Goal: Book appointment/travel/reservation

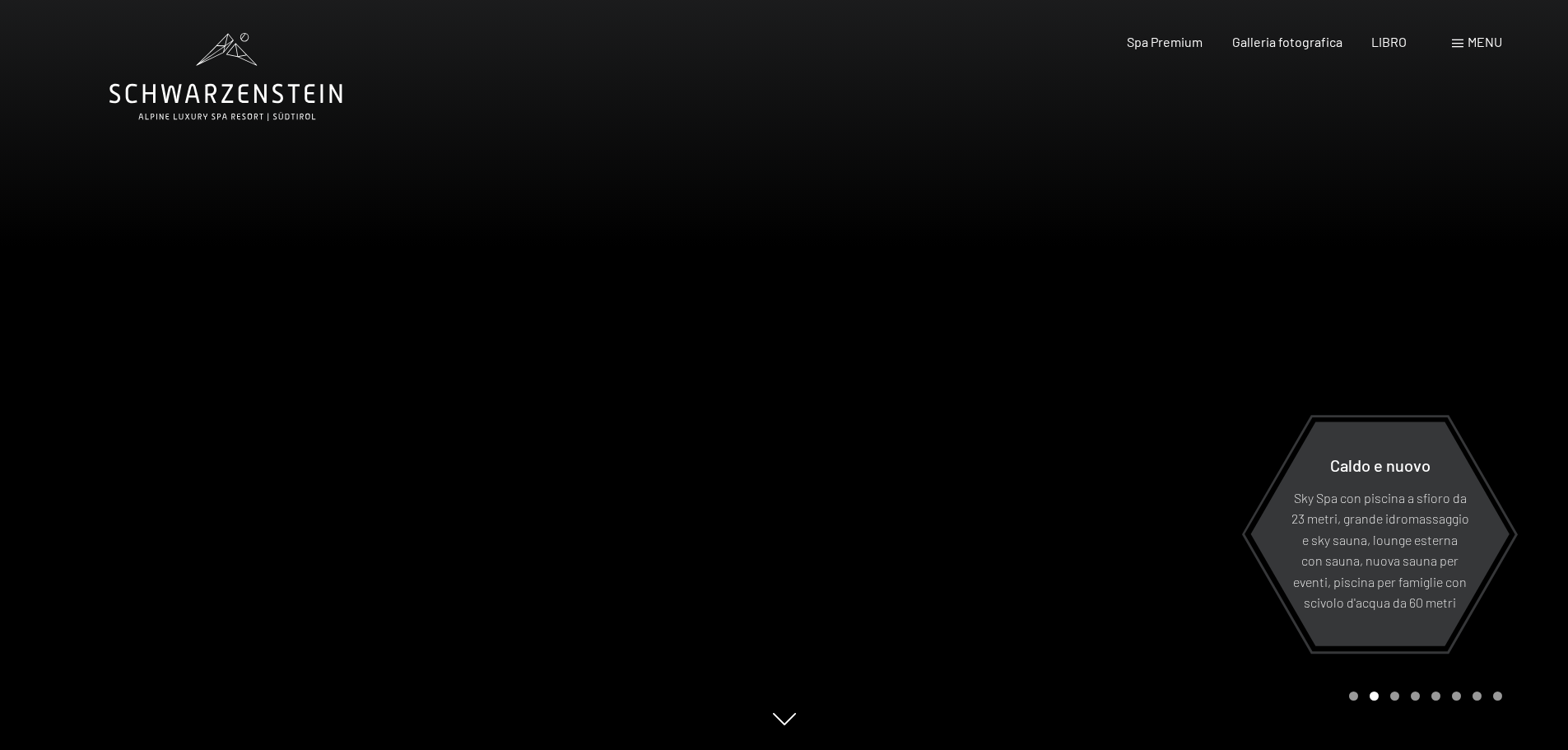
click at [1460, 41] on span at bounding box center [1458, 44] width 12 height 8
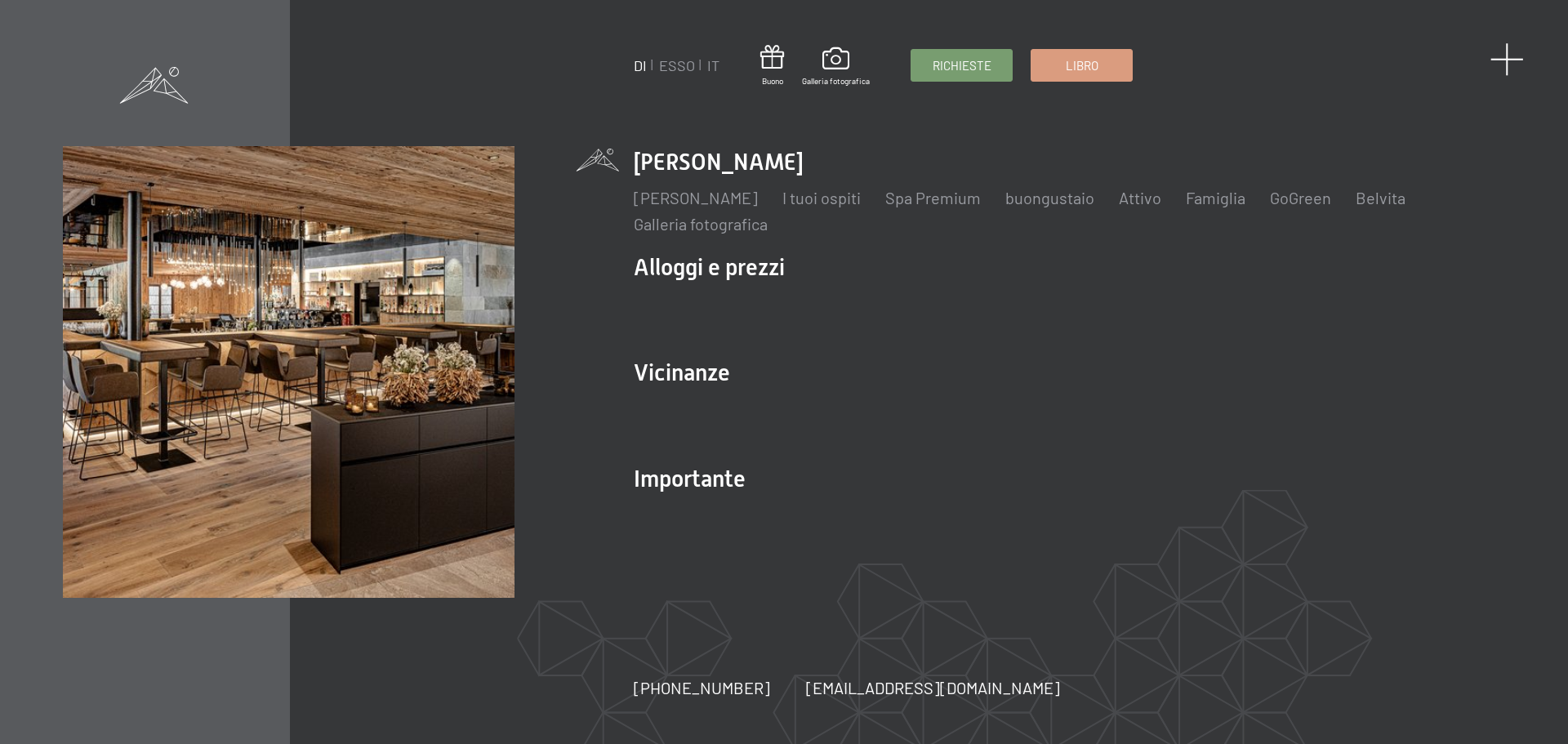
click at [1503, 61] on span at bounding box center [1507, 59] width 33 height 33
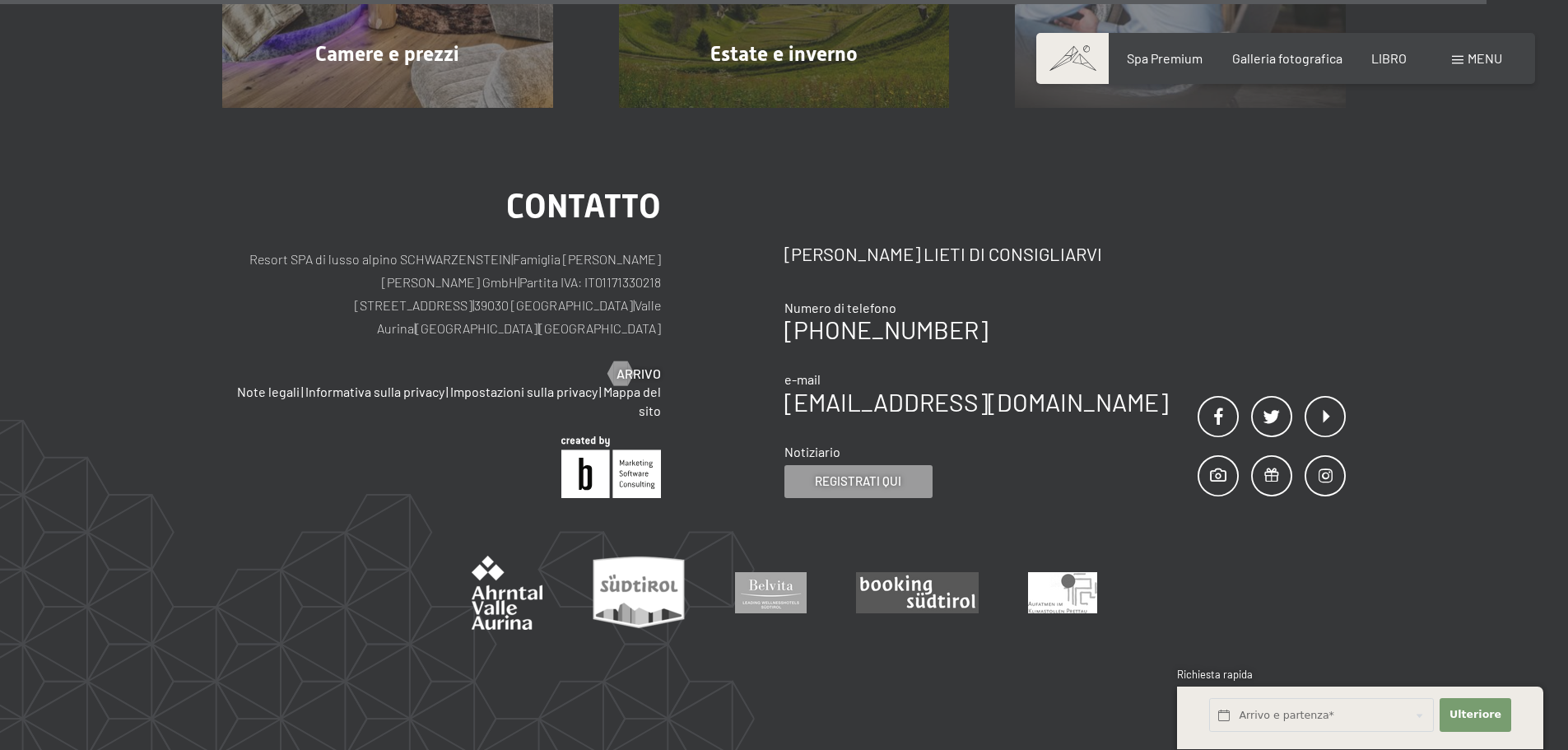
scroll to position [8401, 0]
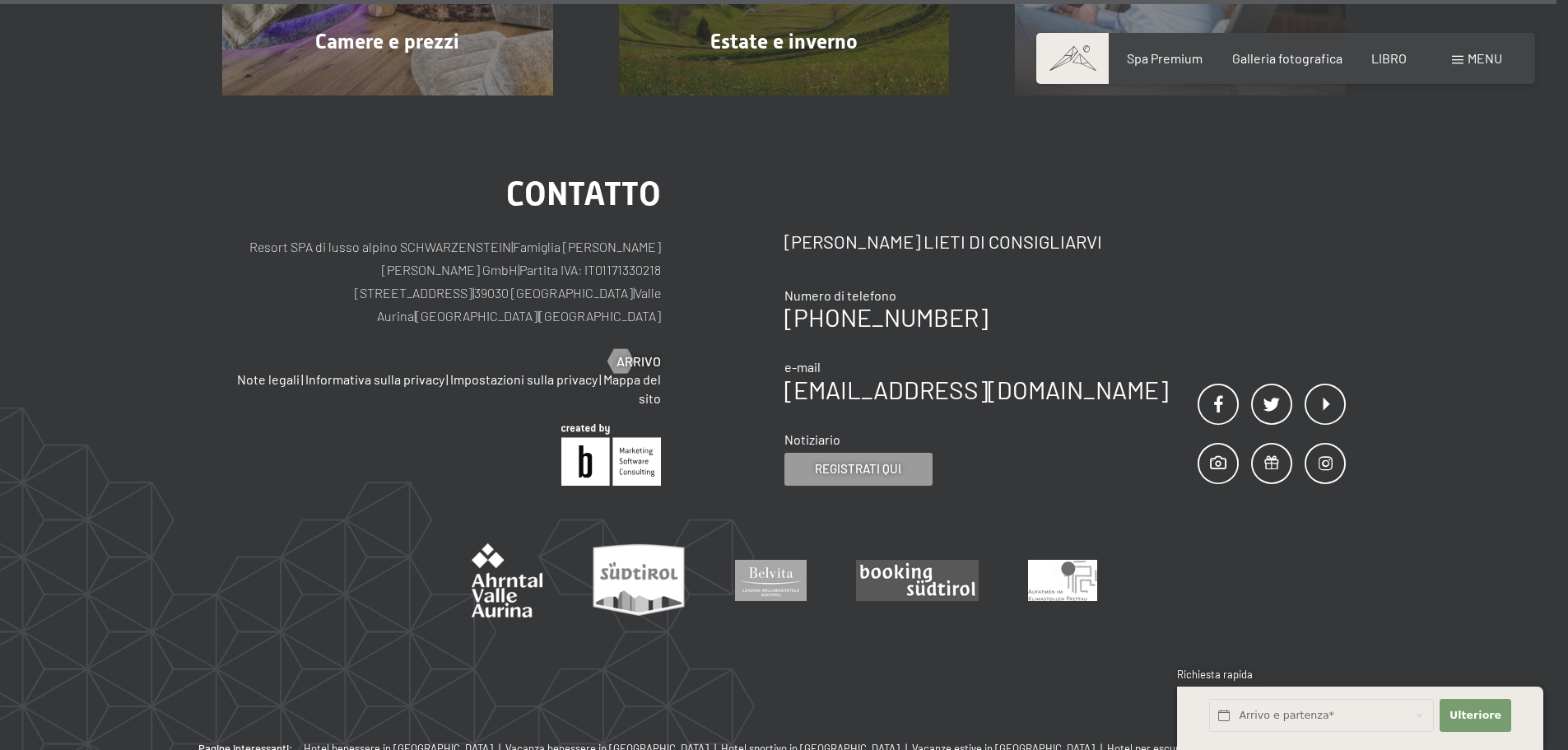
click at [1083, 55] on span at bounding box center [1072, 58] width 72 height 51
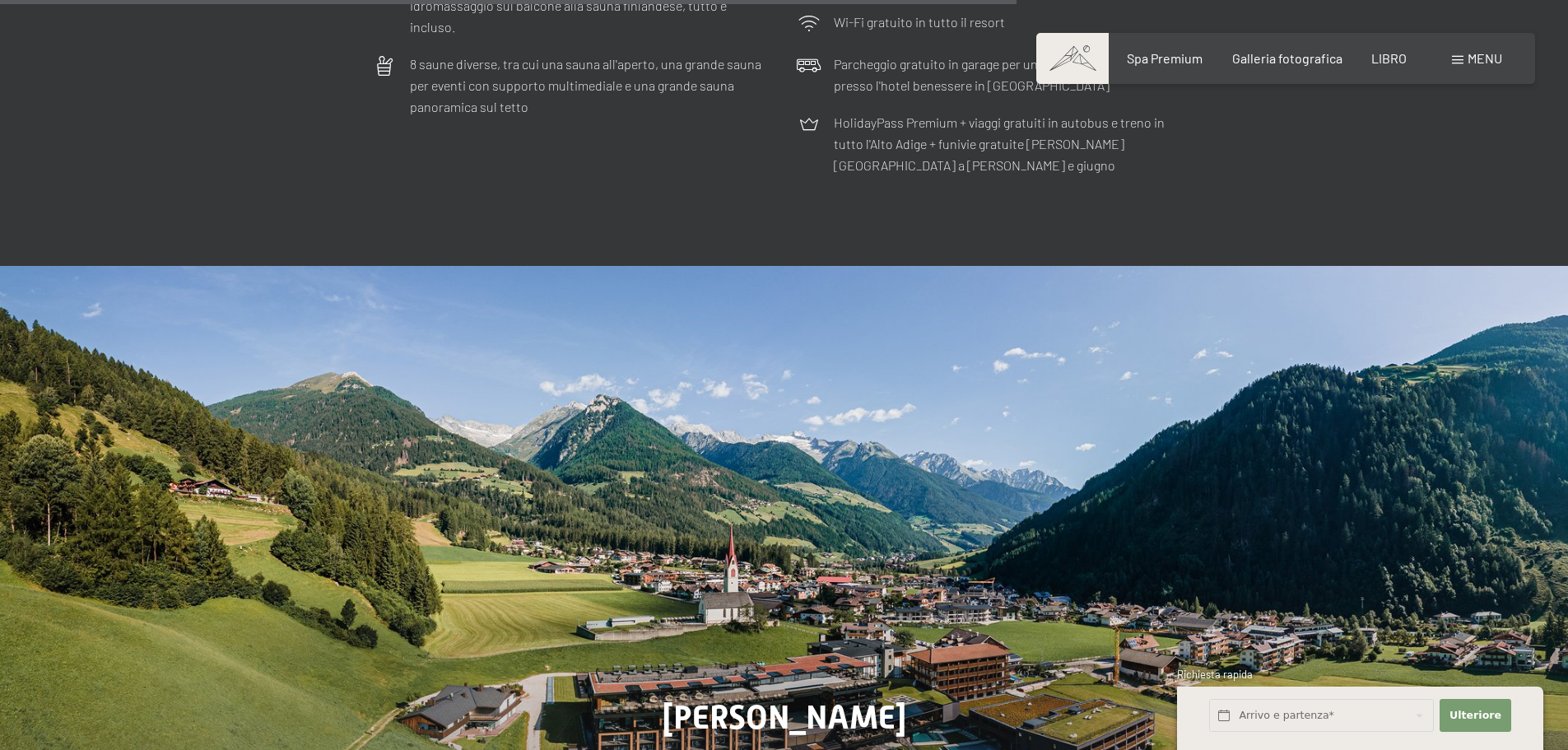
scroll to position [6095, 0]
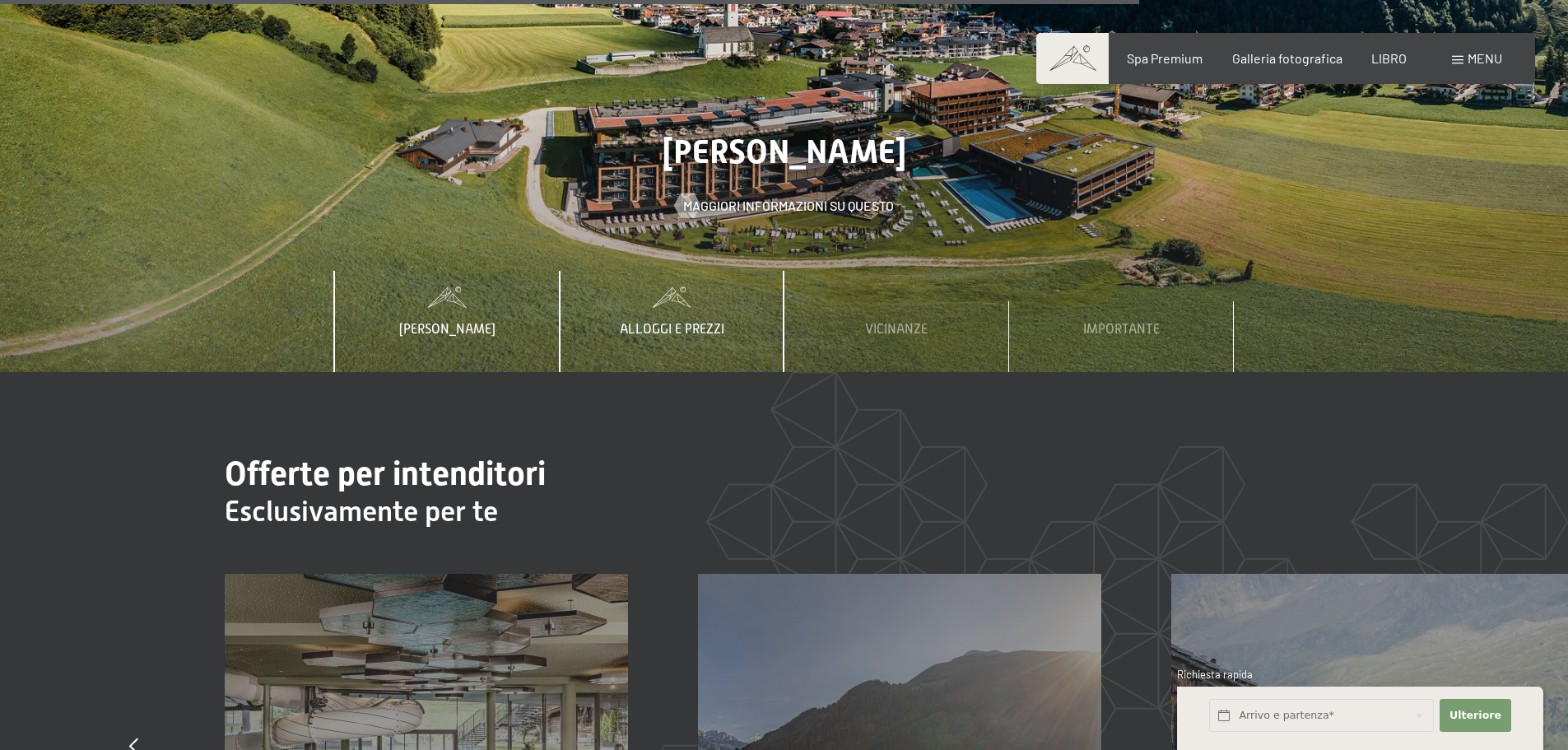
click at [701, 322] on font "Alloggi e prezzi" at bounding box center [672, 330] width 104 height 15
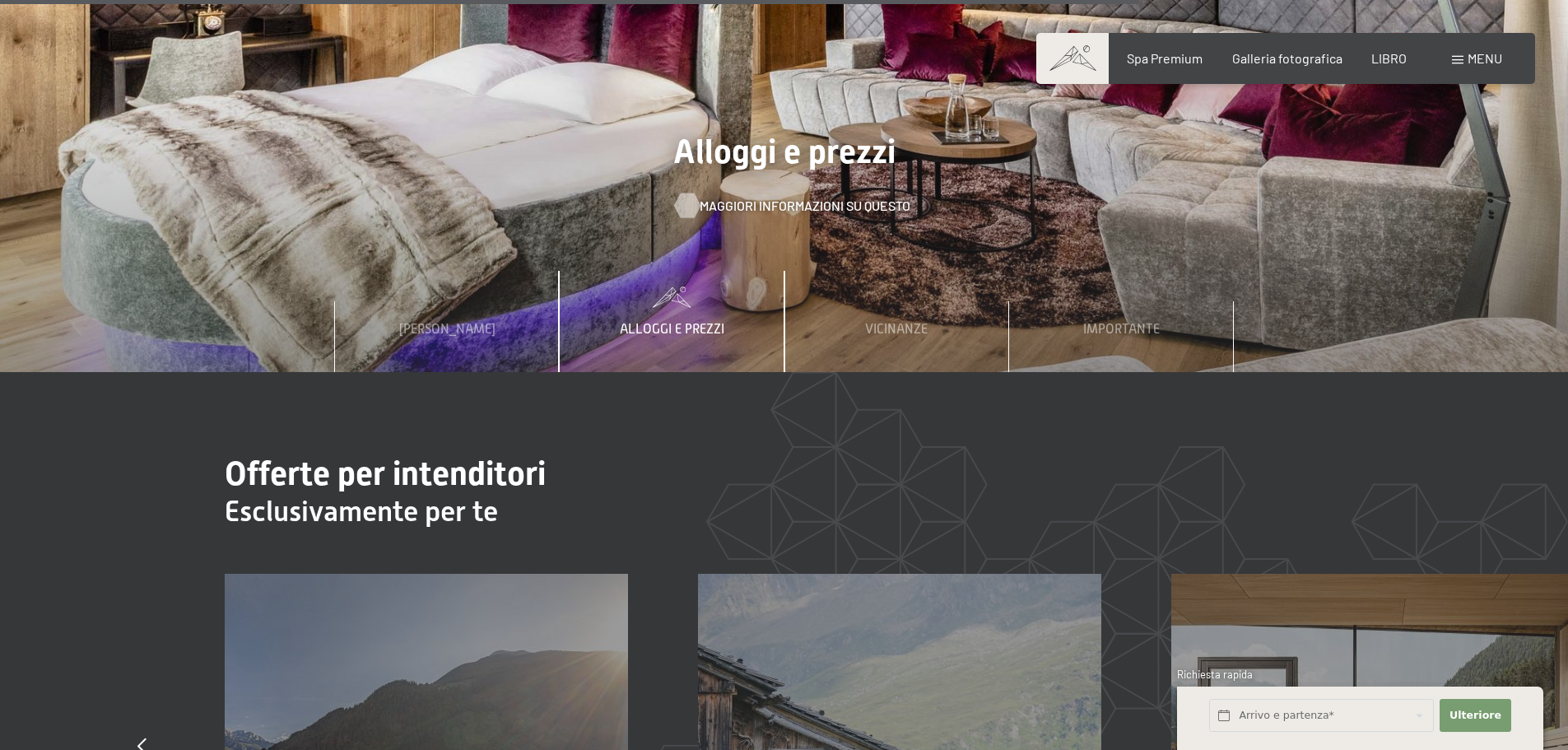
click at [734, 198] on font "Maggiori informazioni su questo" at bounding box center [805, 205] width 211 height 16
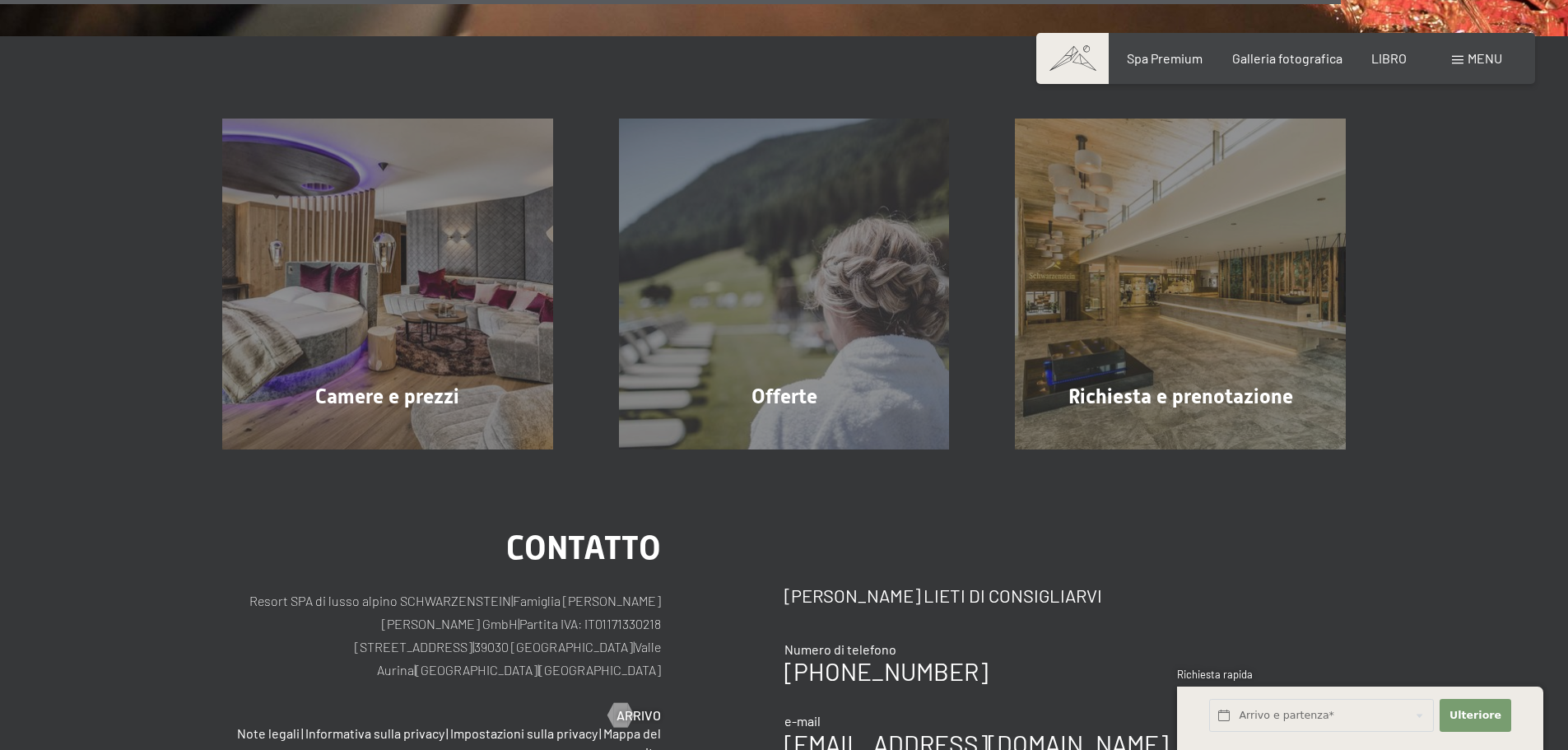
scroll to position [3276, 0]
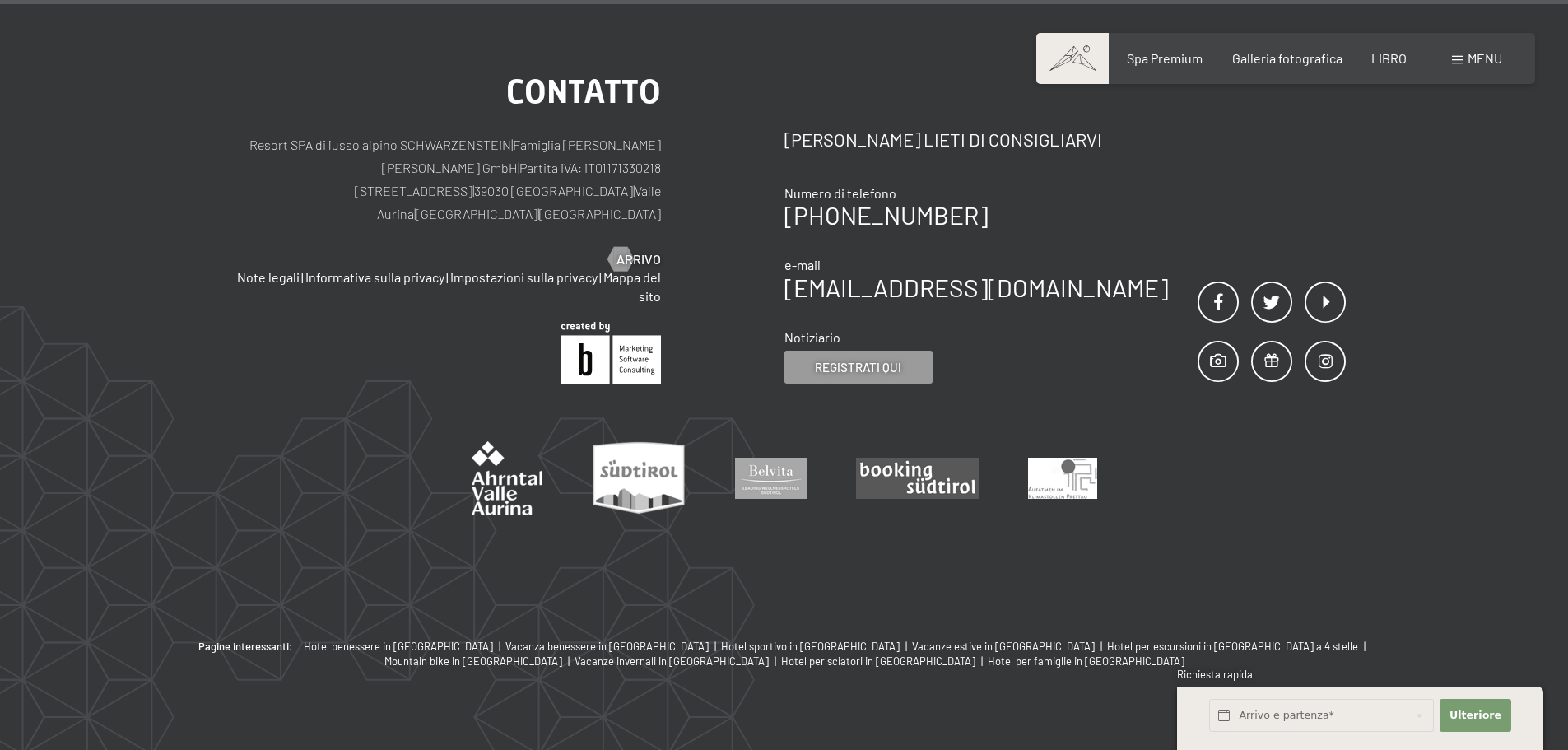
click at [1469, 58] on font "menu" at bounding box center [1485, 58] width 34 height 16
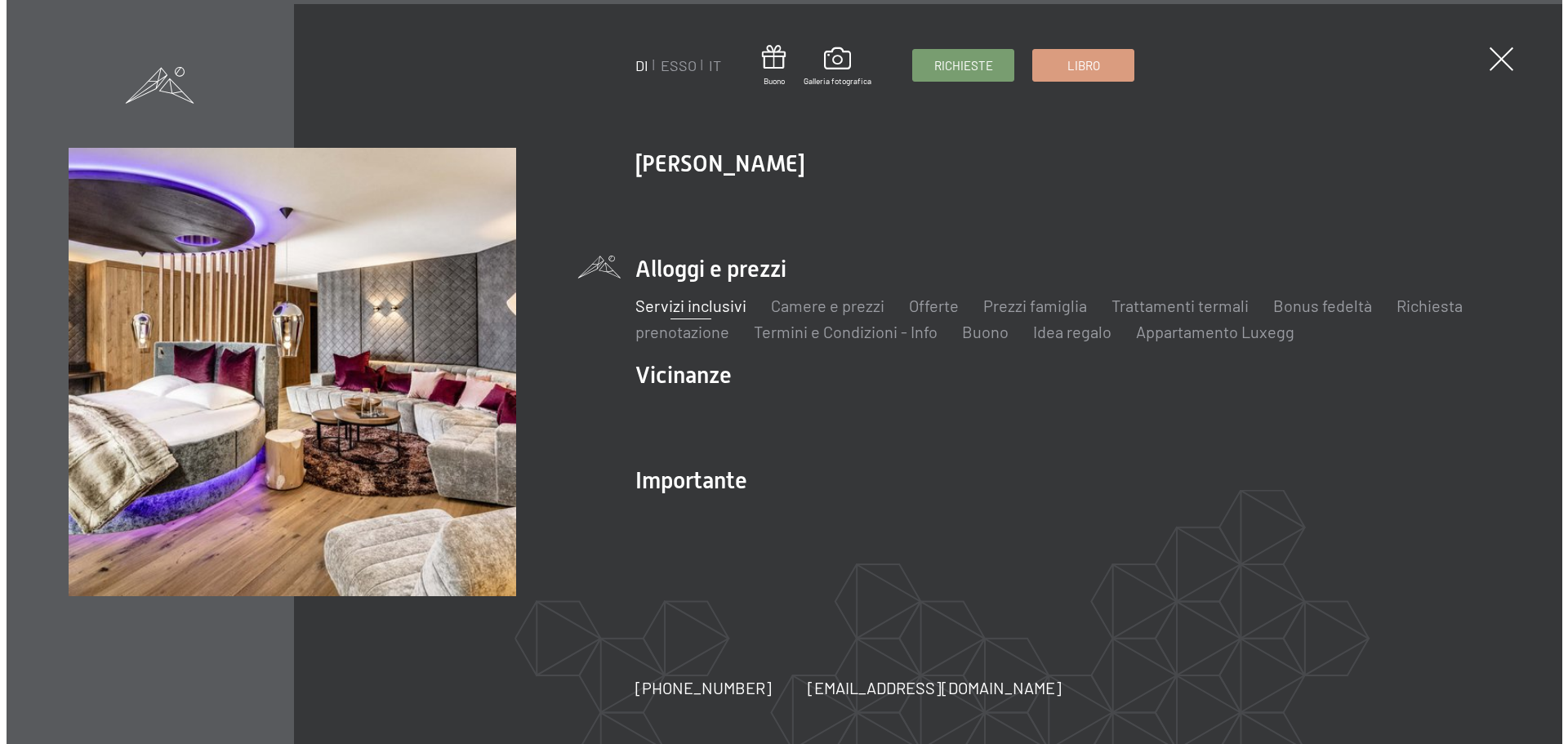
scroll to position [3257, 0]
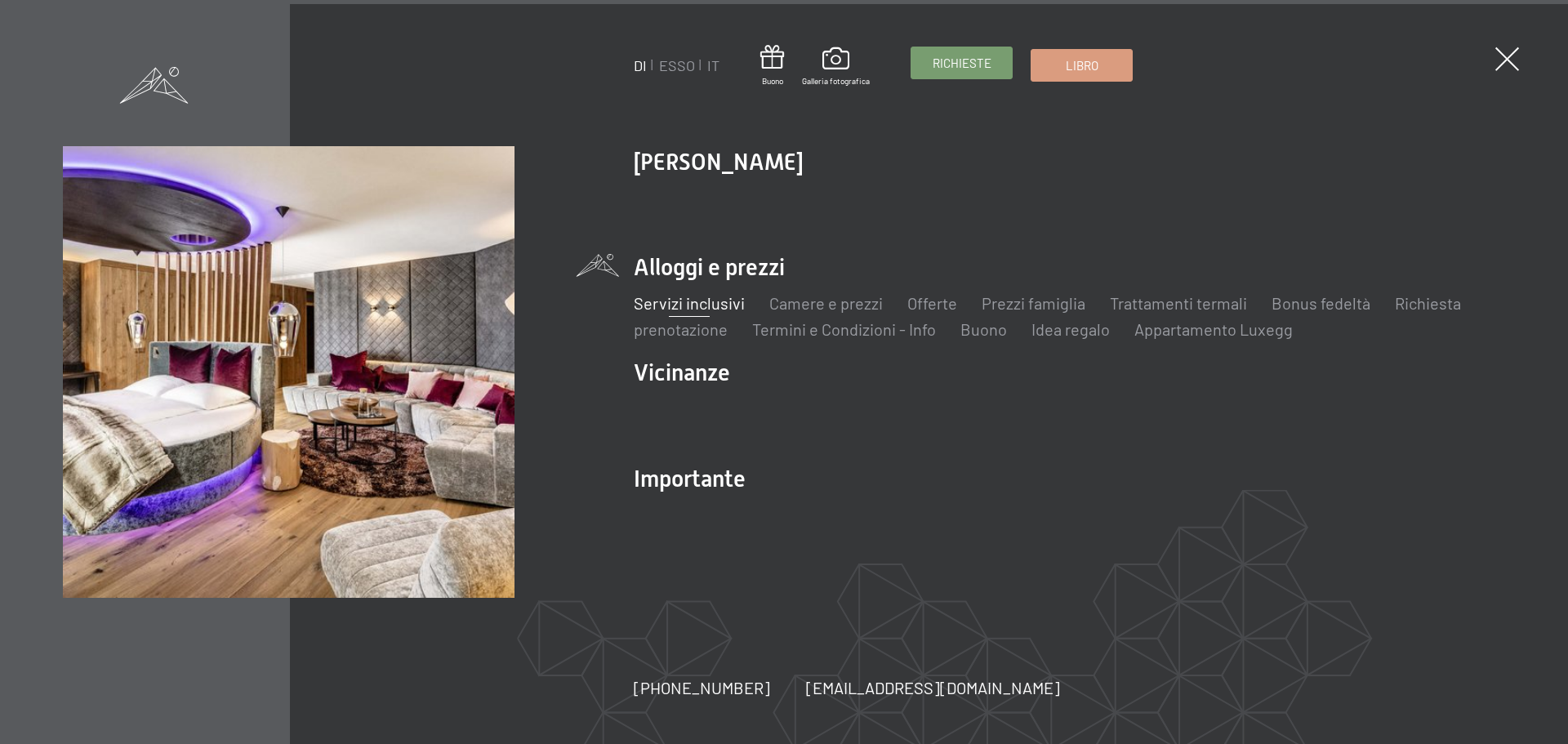
click at [985, 60] on font "Richieste" at bounding box center [962, 63] width 59 height 15
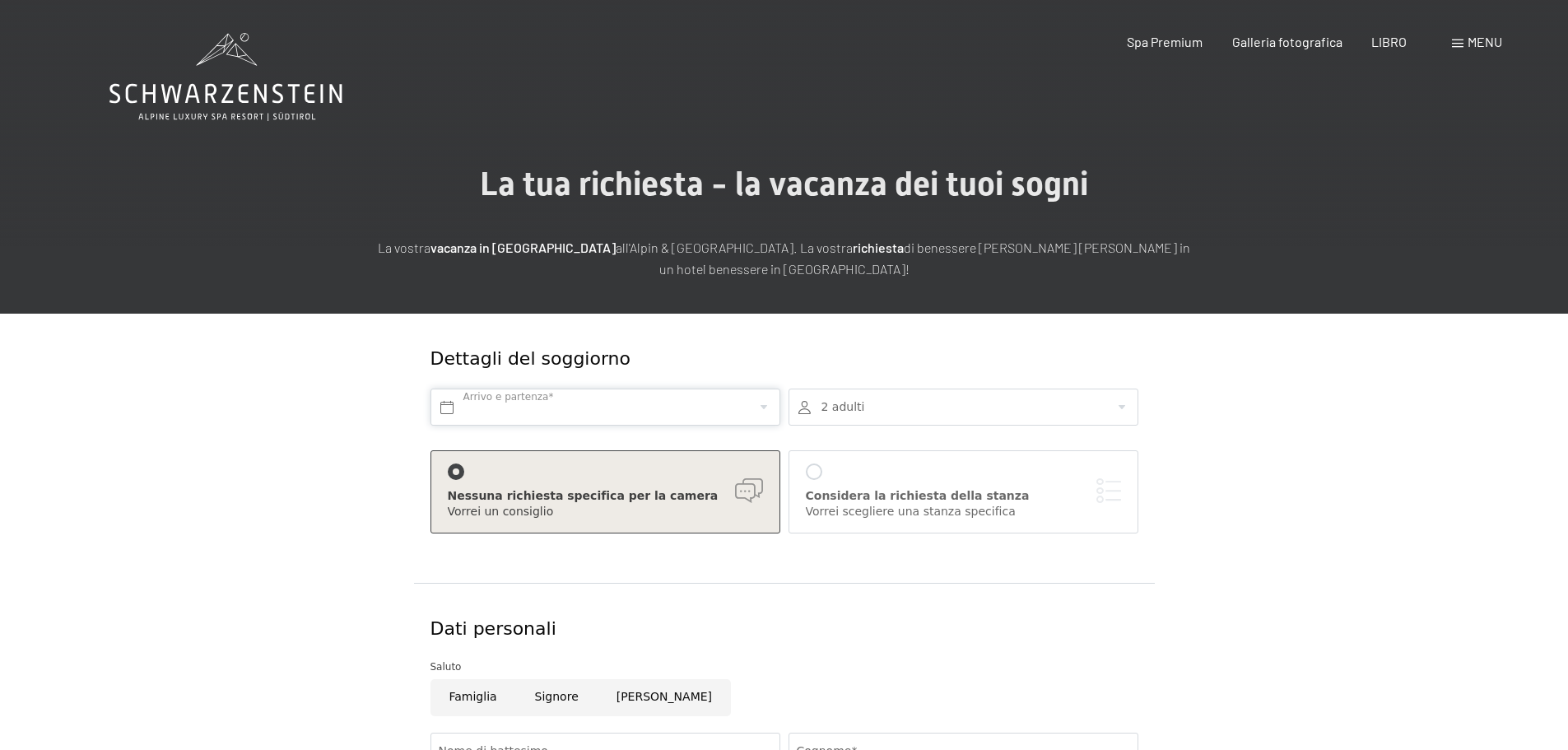
click at [596, 388] on input "text" at bounding box center [605, 407] width 350 height 37
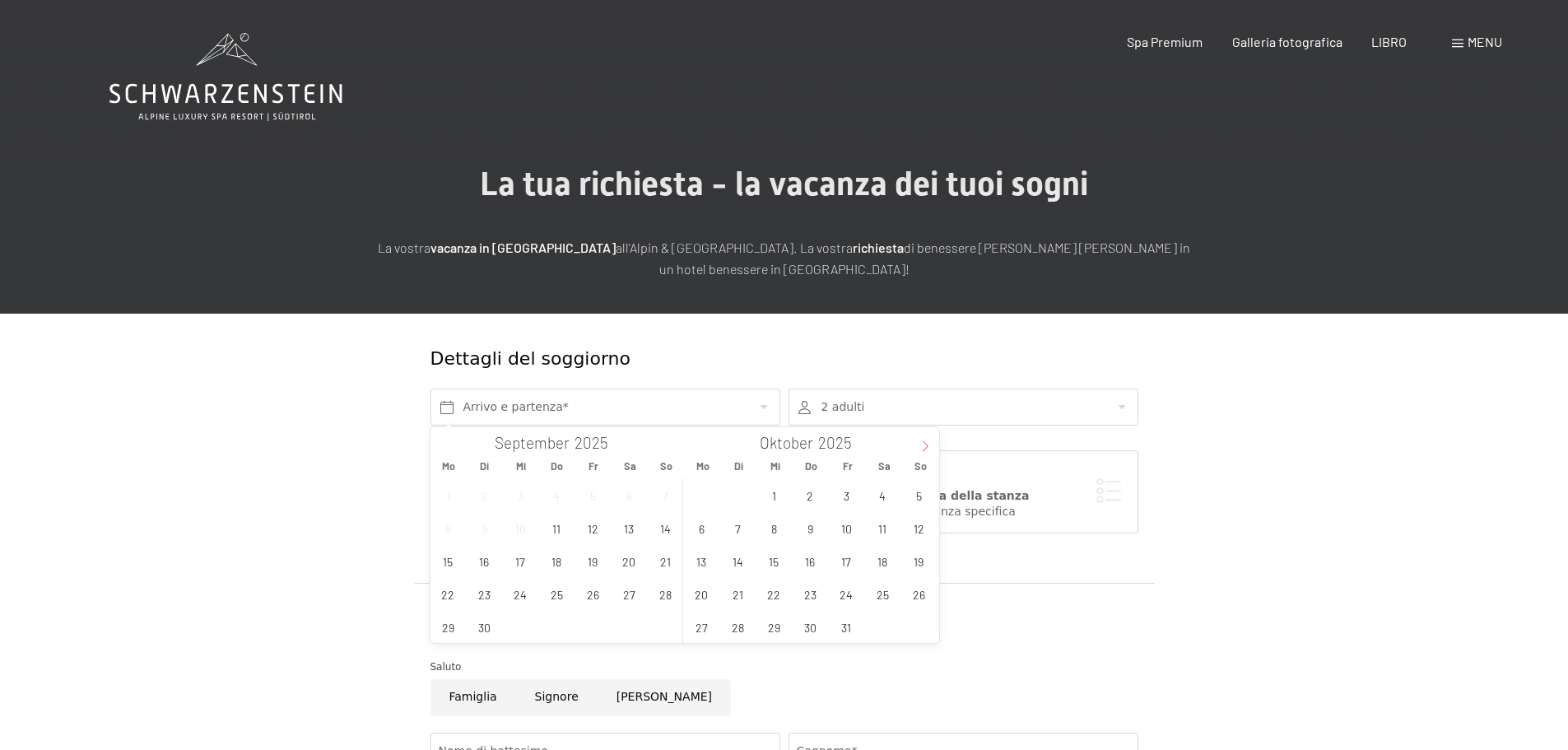
click at [929, 455] on span at bounding box center [924, 441] width 28 height 28
click at [929, 453] on span at bounding box center [924, 441] width 28 height 28
type input "2026"
click at [923, 449] on icon at bounding box center [925, 446] width 12 height 12
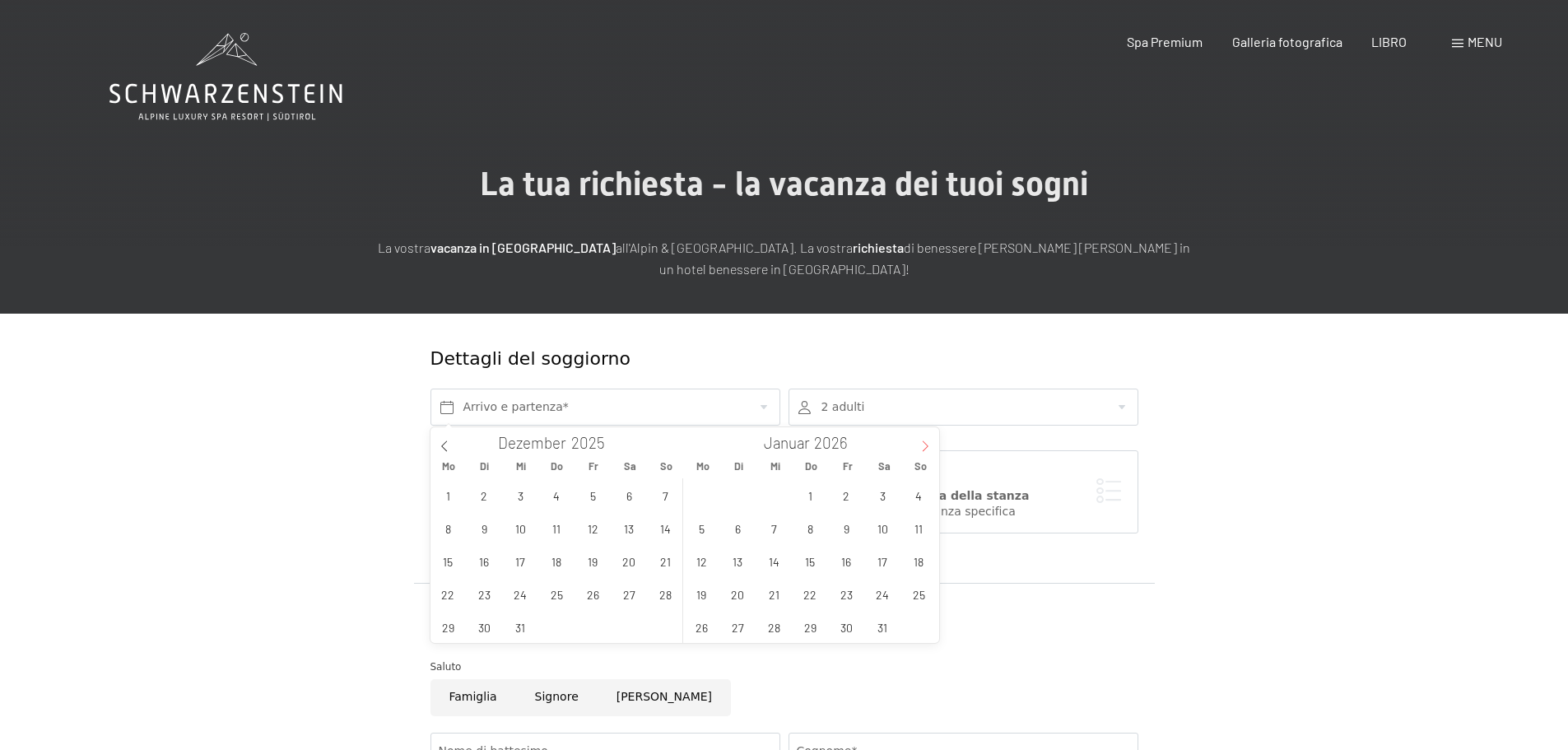
type input "2026"
click at [711, 592] on span "16" at bounding box center [702, 594] width 32 height 32
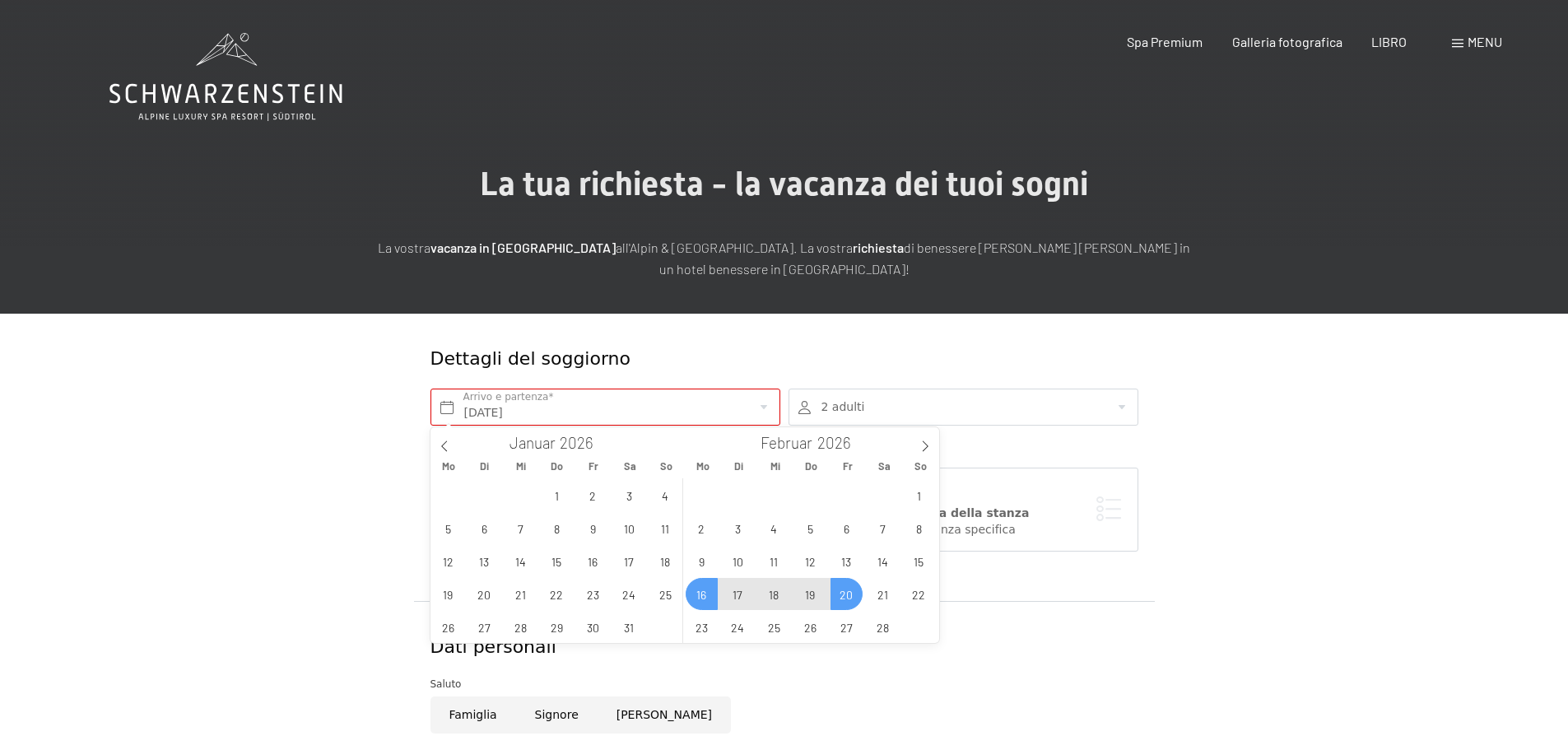
click at [844, 593] on span "20" at bounding box center [846, 594] width 32 height 32
type input "Mo. 16.02.2026 - Fr. 20.02.2026"
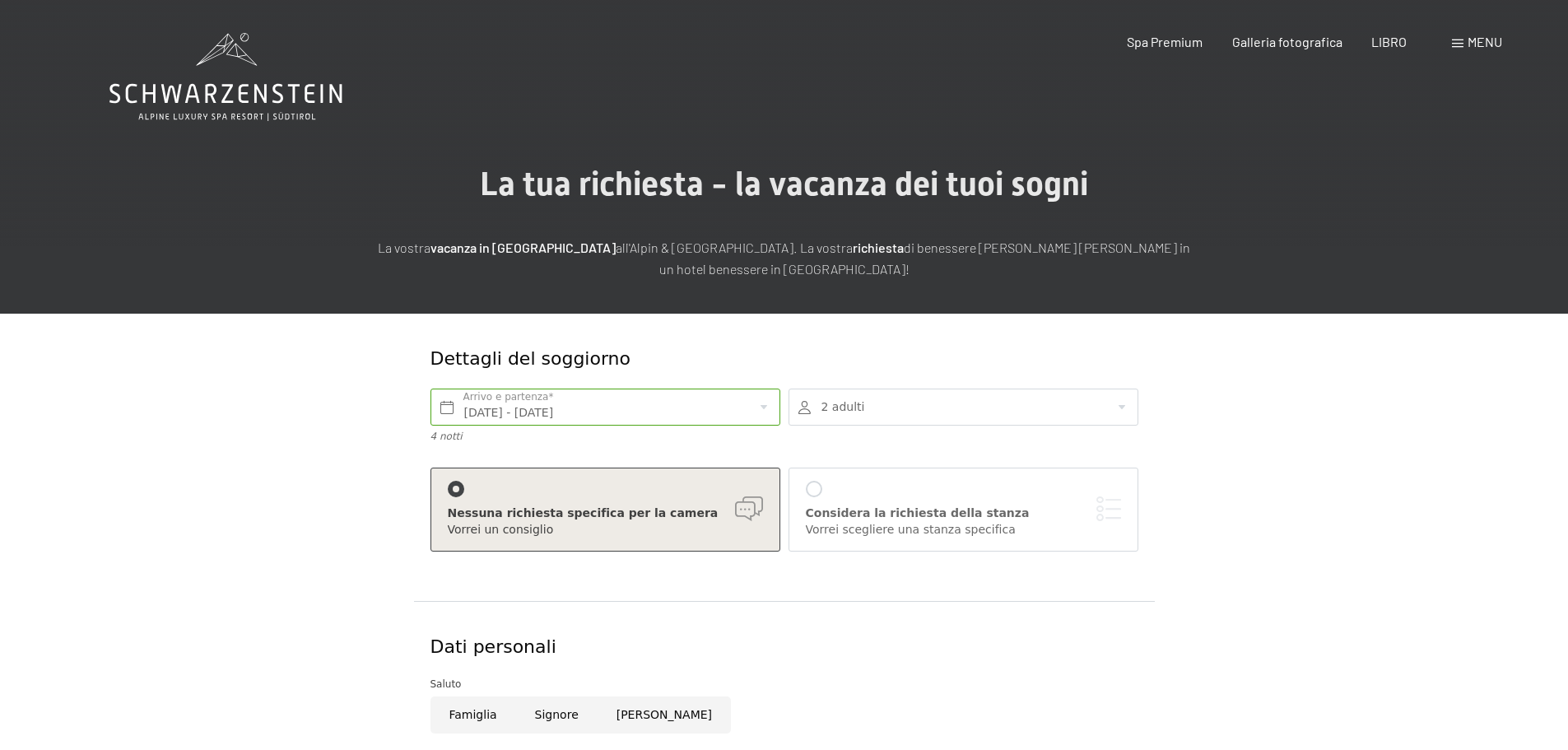
click at [1066, 419] on div at bounding box center [963, 407] width 350 height 37
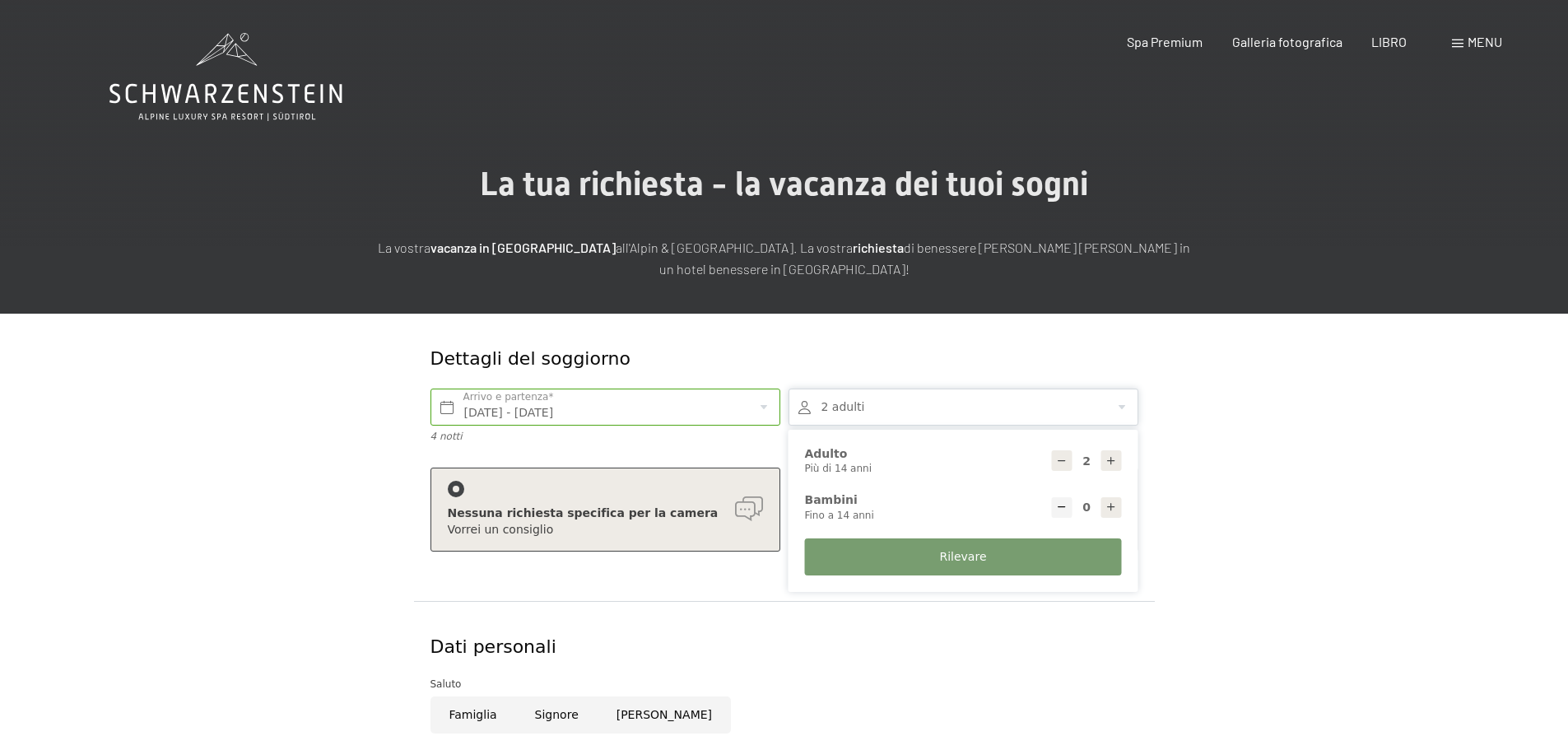
click at [1109, 504] on icon at bounding box center [1112, 508] width 12 height 12
type input "1"
select select
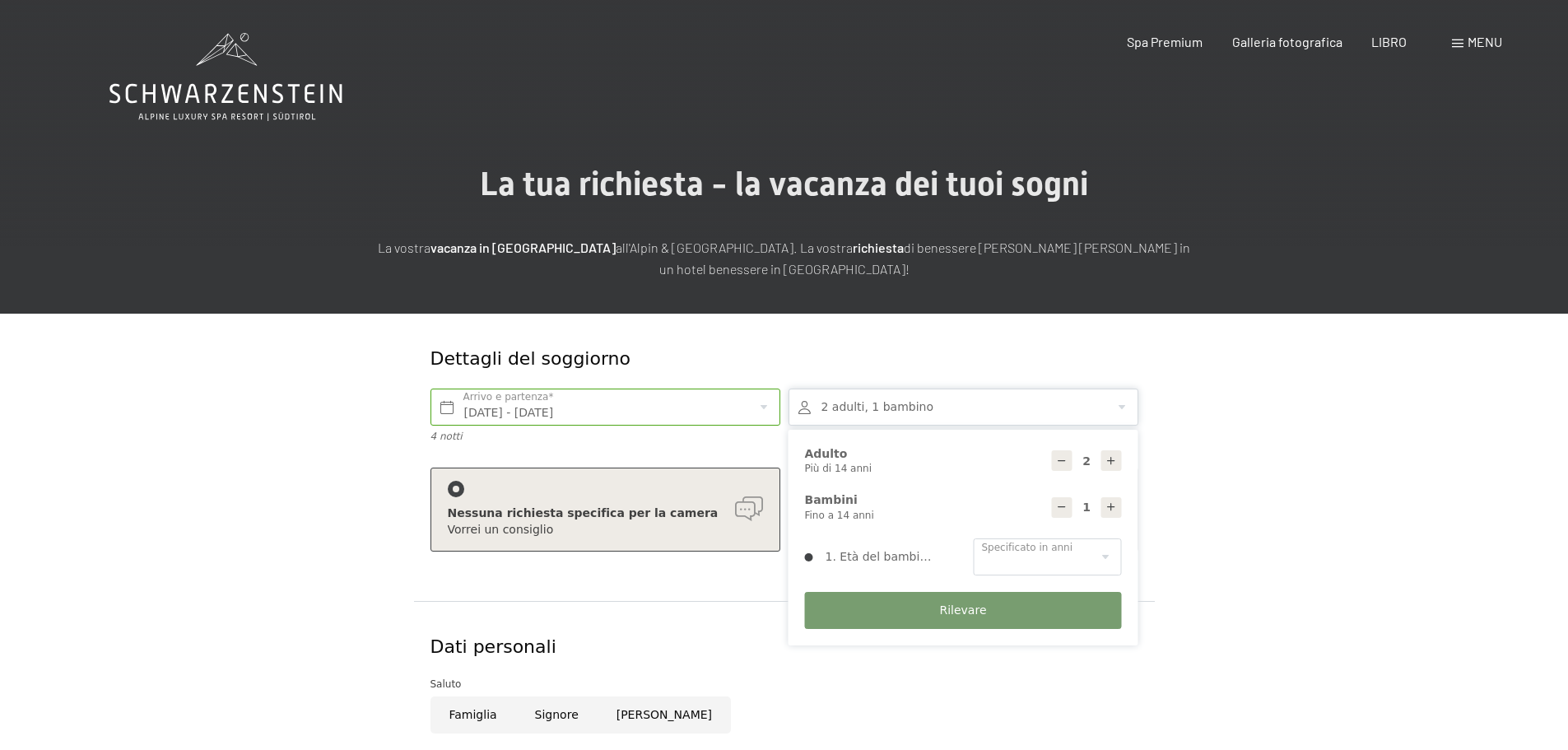
click at [1109, 504] on icon at bounding box center [1112, 508] width 12 height 12
type input "2"
select select
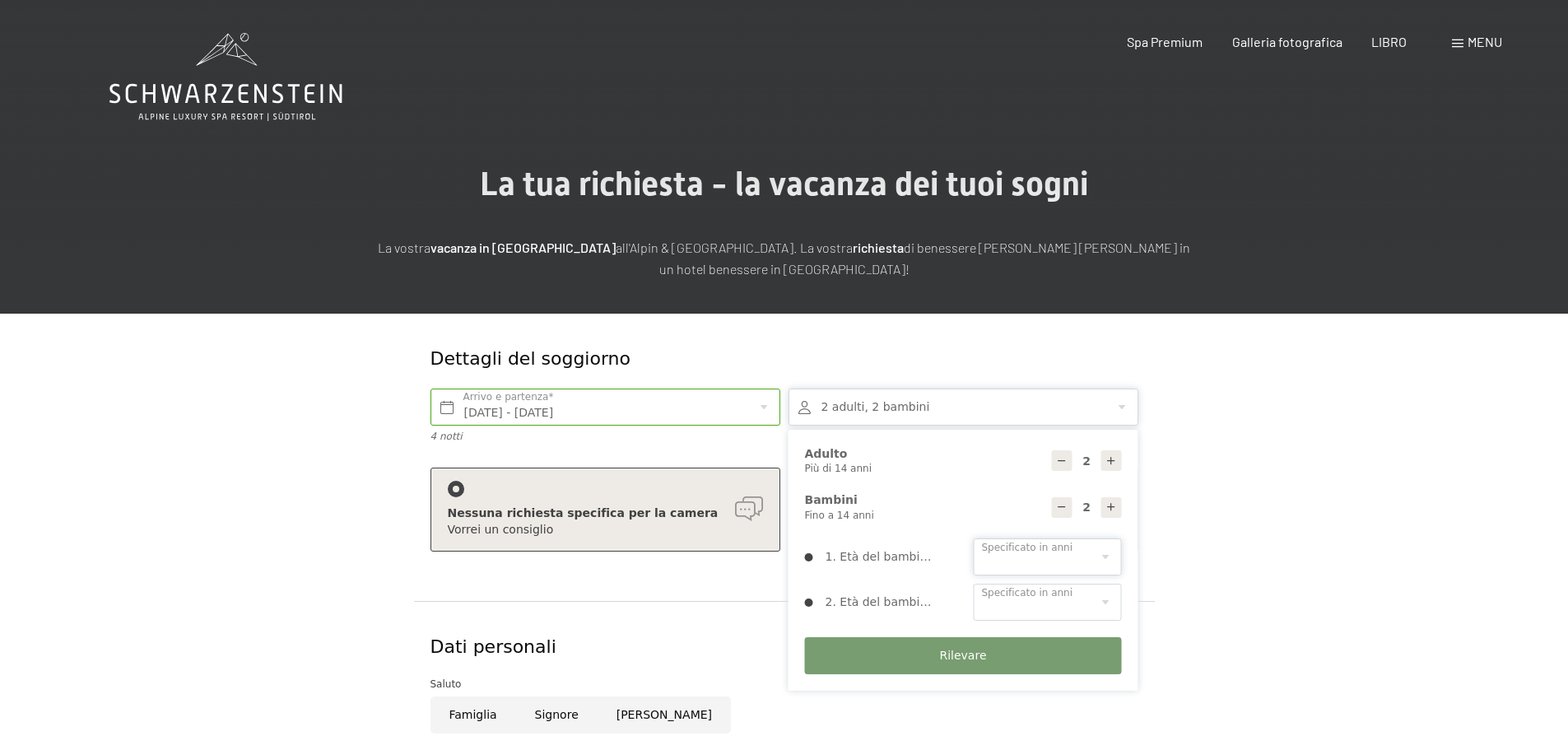
click at [1108, 562] on select "0 1 2 3 4 5 6 7 8 9 10 11 12 13 14" at bounding box center [1048, 557] width 148 height 37
select select "4"
click at [974, 539] on select "0 1 2 3 4 5 6 7 8 9 10 11 12 13 14" at bounding box center [1048, 557] width 148 height 37
drag, startPoint x: 1076, startPoint y: 599, endPoint x: 1067, endPoint y: 594, distance: 10.3
click at [1076, 599] on select "0 1 2 3 4 5 6 7 8 9 10 11 12 13 14" at bounding box center [1048, 603] width 148 height 37
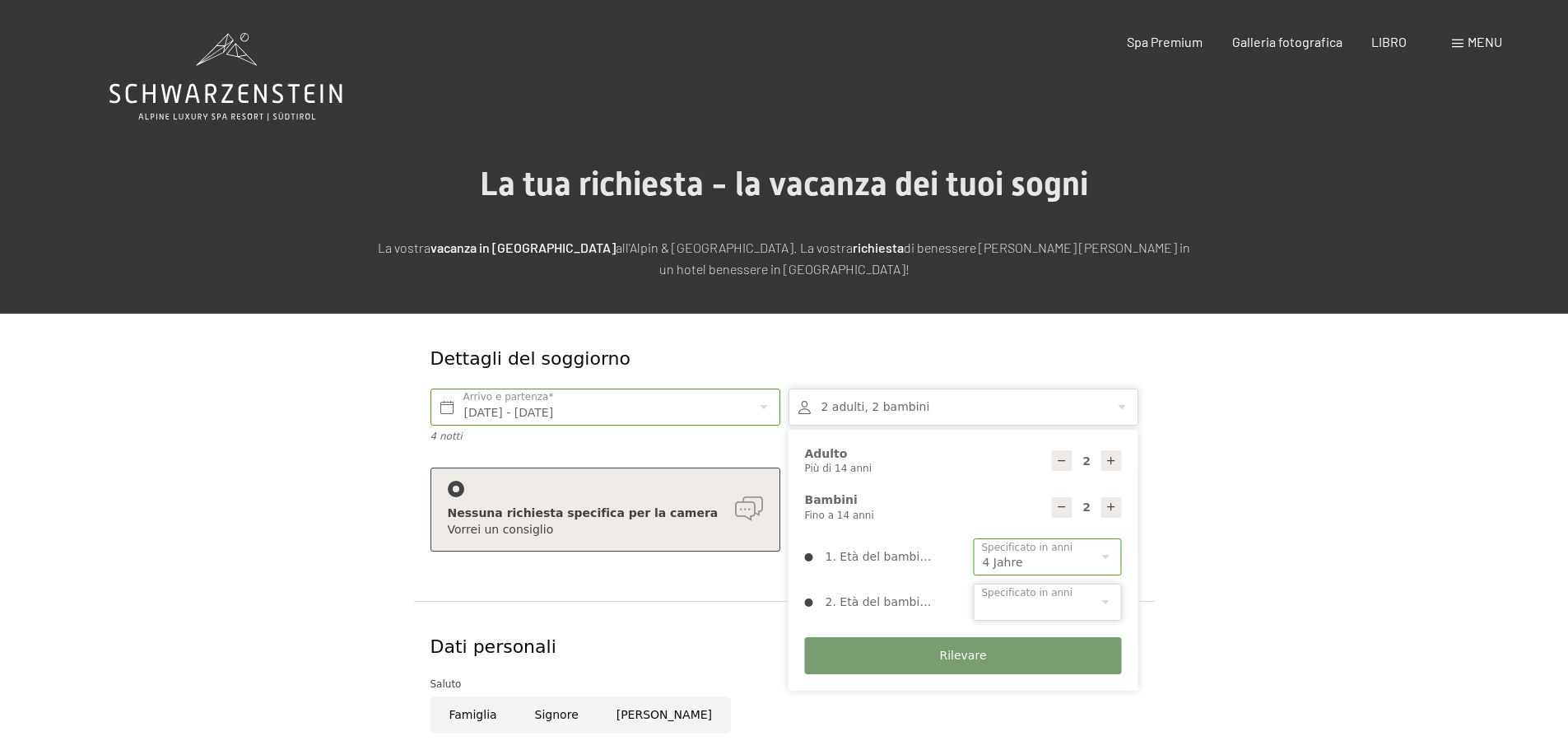
select select "2"
click at [974, 584] on select "0 1 2 3 4 5 6 7 8 9 10 11 12 13 14" at bounding box center [1048, 603] width 148 height 37
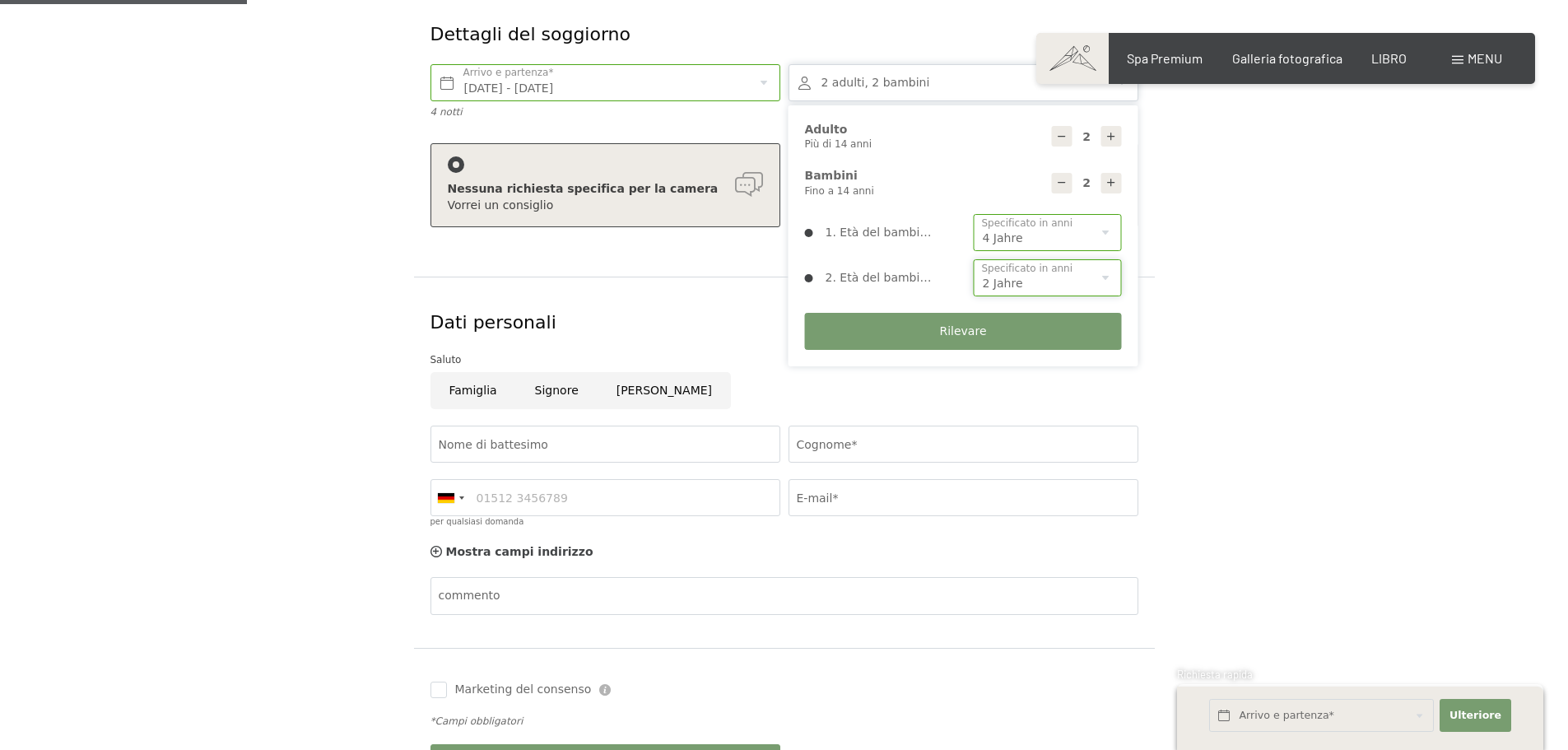
scroll to position [330, 0]
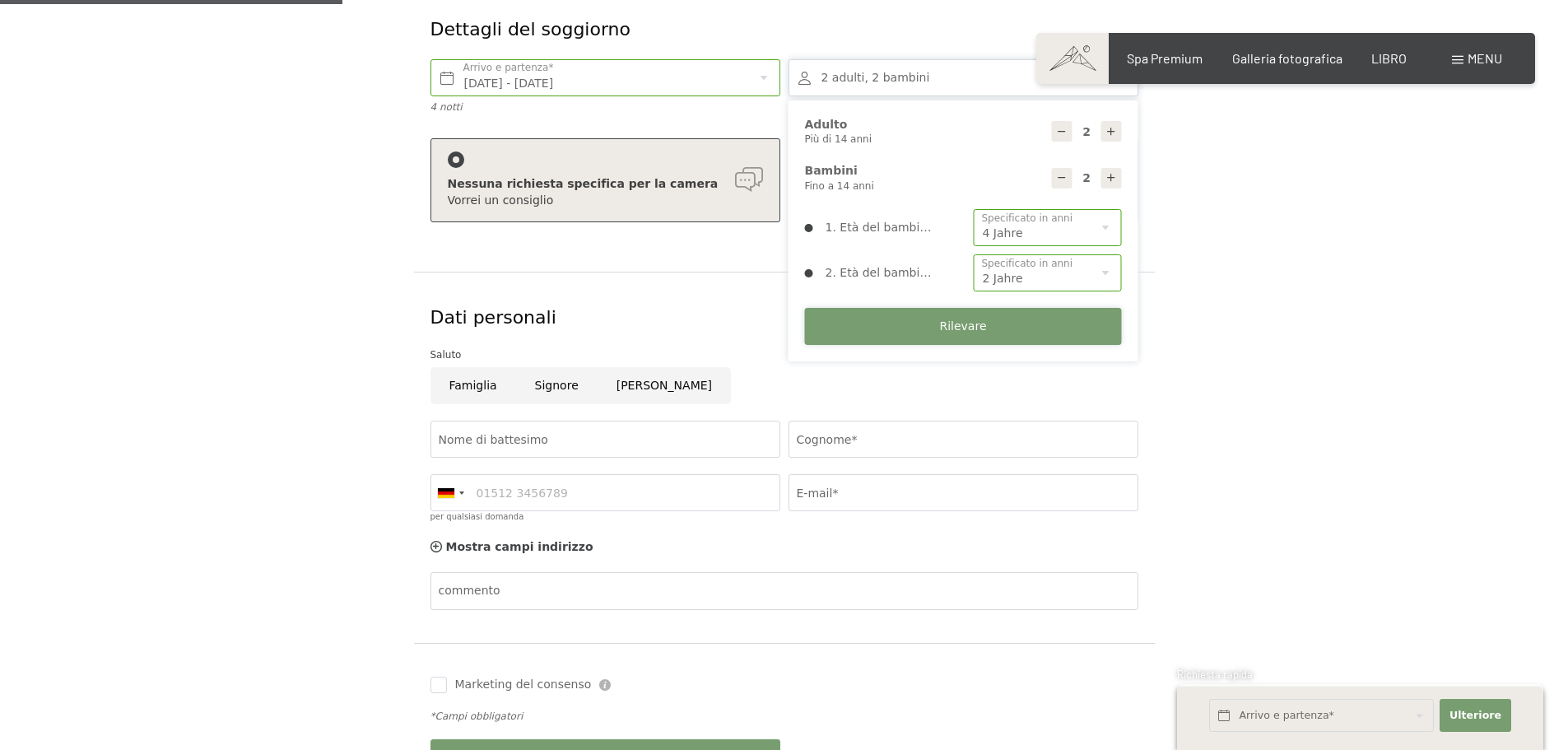
click at [958, 333] on font "Rilevare" at bounding box center [963, 326] width 47 height 13
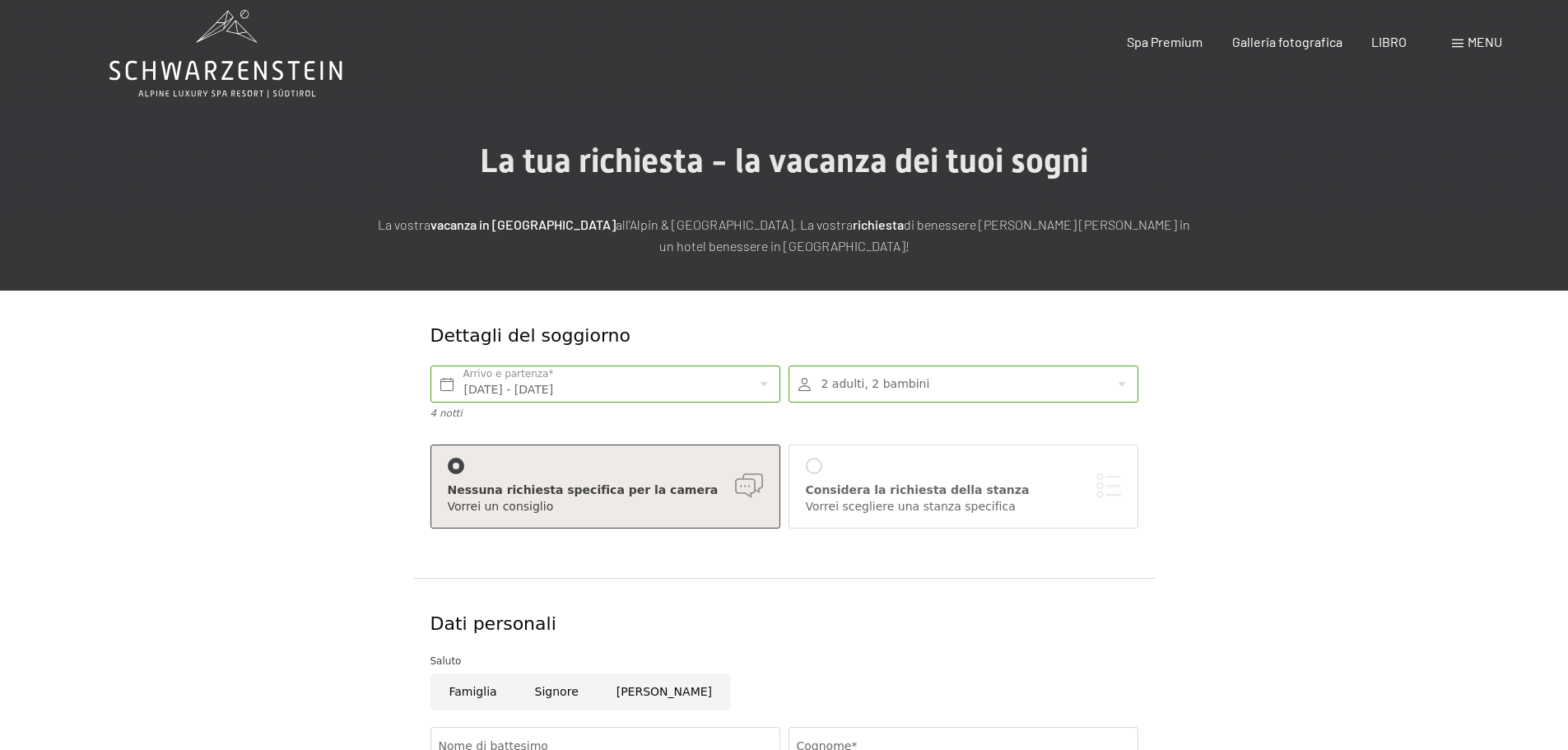
scroll to position [0, 0]
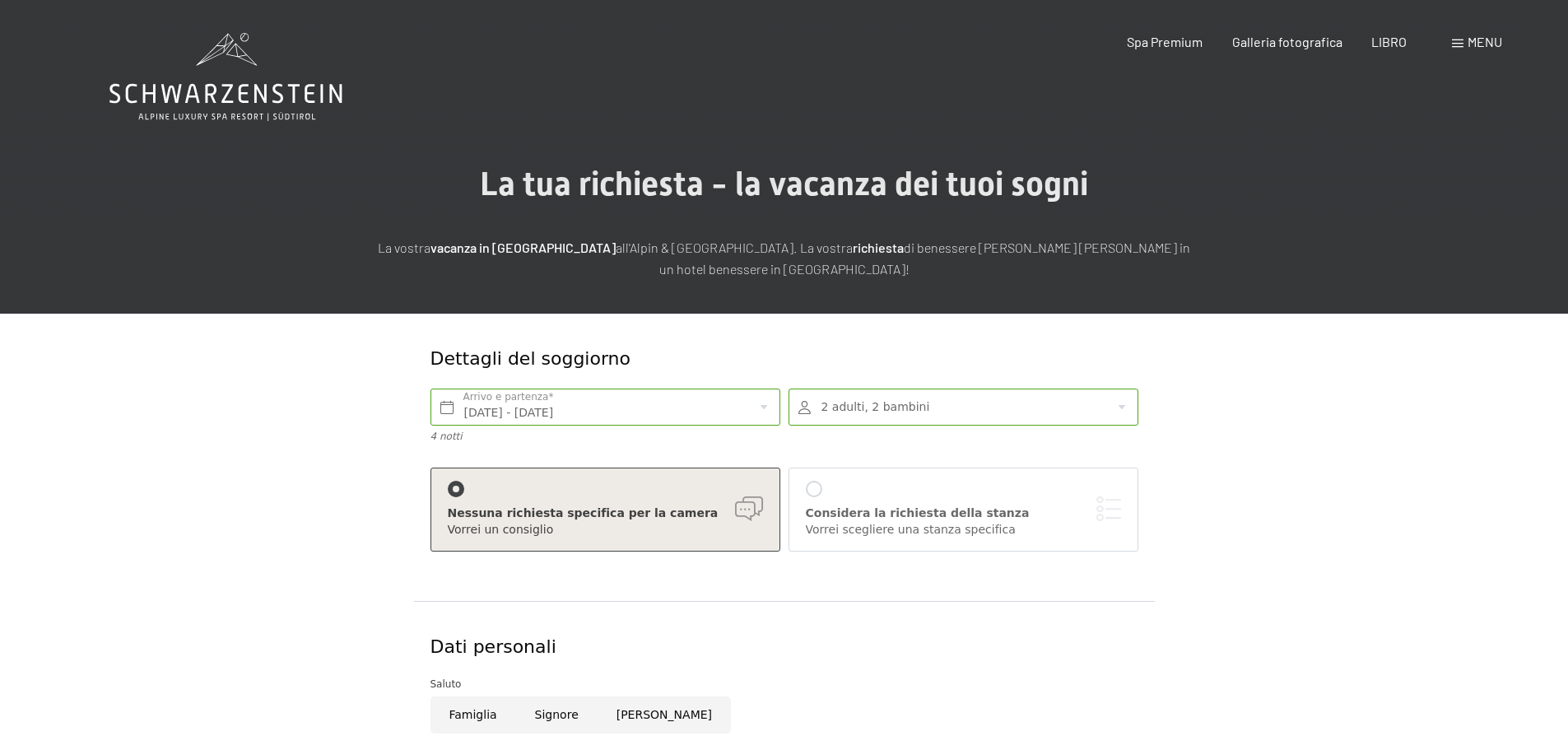
click at [169, 120] on icon at bounding box center [225, 77] width 233 height 88
